Goal: Communication & Community: Answer question/provide support

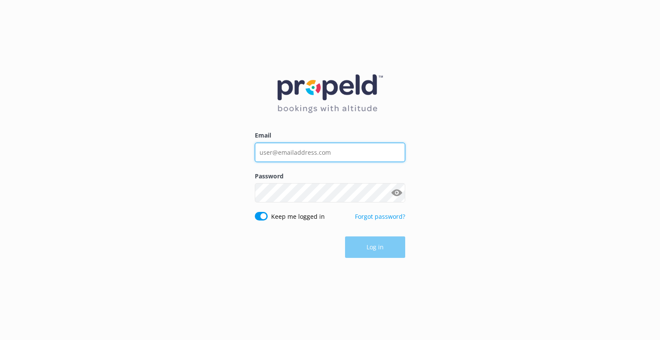
click at [316, 155] on input "Email" at bounding box center [330, 152] width 150 height 19
type input "[EMAIL_ADDRESS][DOMAIN_NAME]"
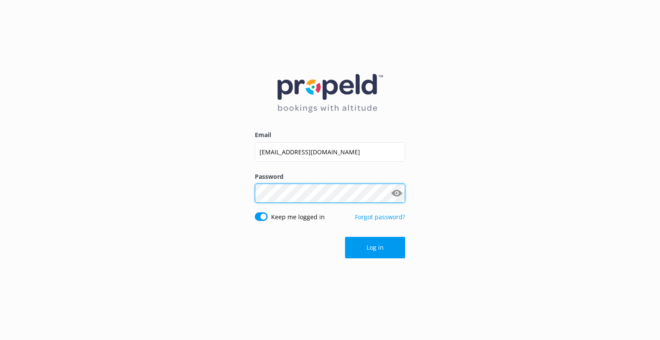
click button "Log in" at bounding box center [375, 247] width 60 height 21
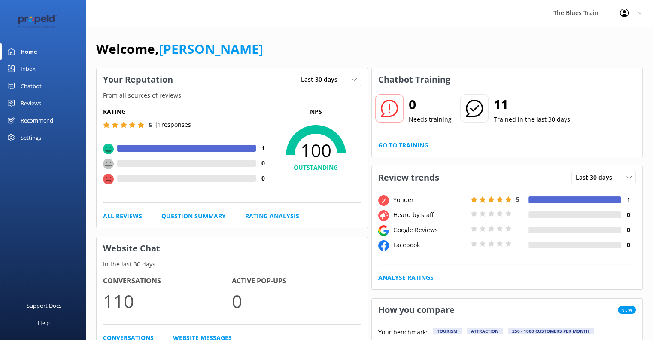
click at [37, 67] on link "Inbox" at bounding box center [43, 68] width 86 height 17
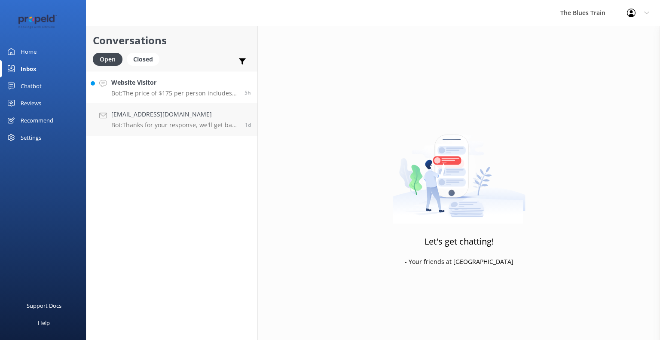
click at [189, 87] on h4 "Website Visitor" at bounding box center [174, 82] width 127 height 9
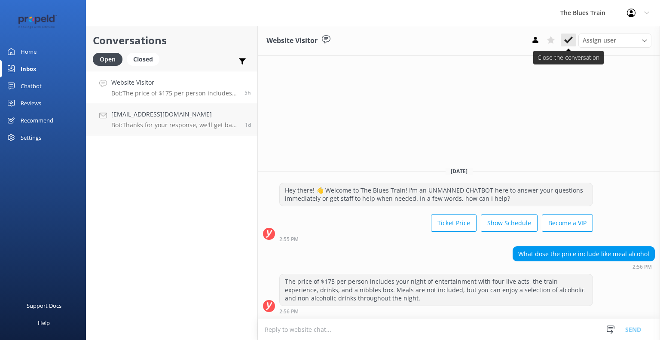
click at [568, 41] on use at bounding box center [568, 40] width 9 height 7
